Goal: Task Accomplishment & Management: Complete application form

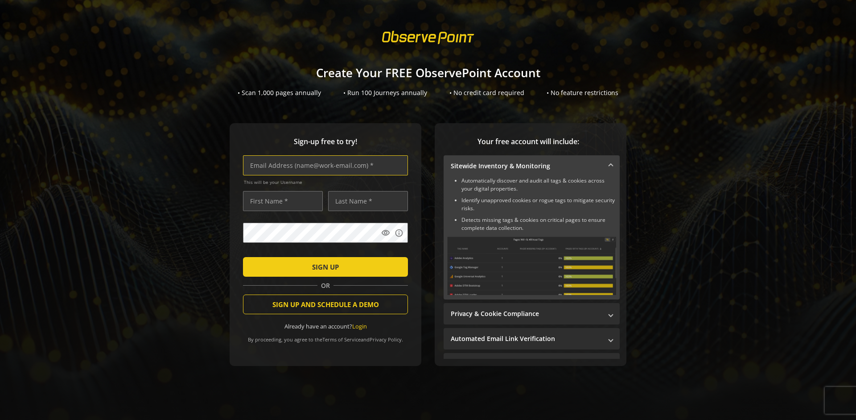
click at [323, 165] on input "text" at bounding box center [325, 165] width 165 height 20
type input "[EMAIL_ADDRESS][DOMAIN_NAME]"
click at [280, 201] on input "text" at bounding box center [283, 201] width 80 height 20
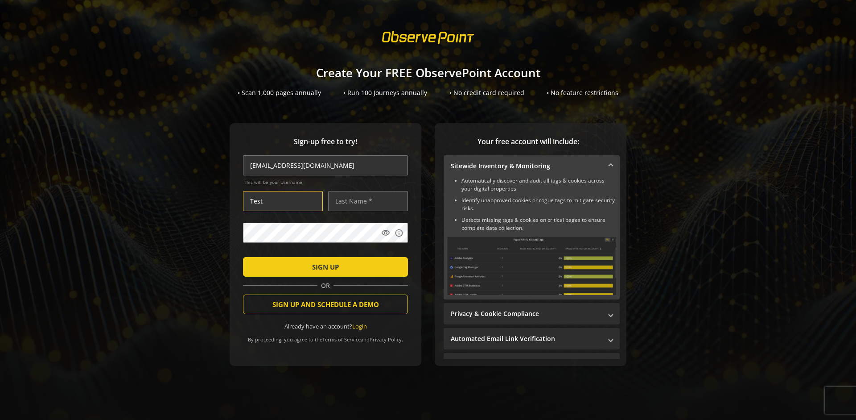
type input "Test"
click at [366, 201] on input "text" at bounding box center [368, 201] width 80 height 20
type input "Test"
click at [323, 266] on span "SIGN UP" at bounding box center [325, 267] width 27 height 16
